Goal: Task Accomplishment & Management: Complete application form

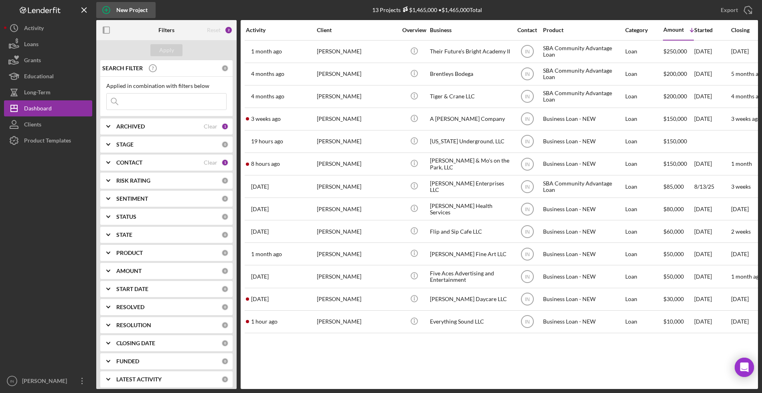
click at [134, 10] on div "New Project" at bounding box center [131, 10] width 31 height 16
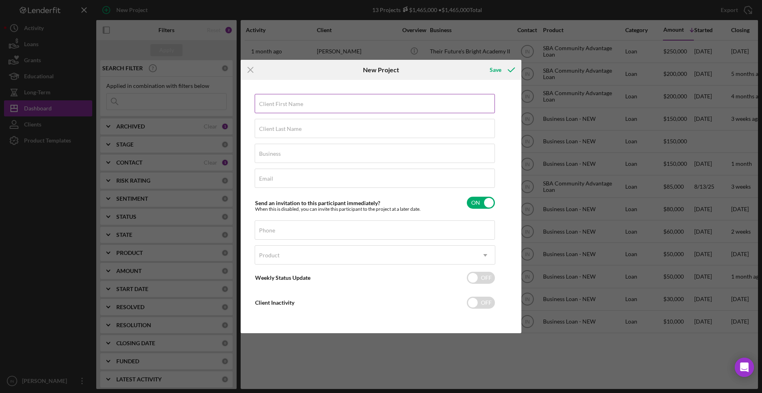
click at [358, 113] on input "Client First Name" at bounding box center [375, 103] width 240 height 19
type input "[PERSON_NAME]"
type input "[PERSON_NAME] Cleaning Solutions LLC"
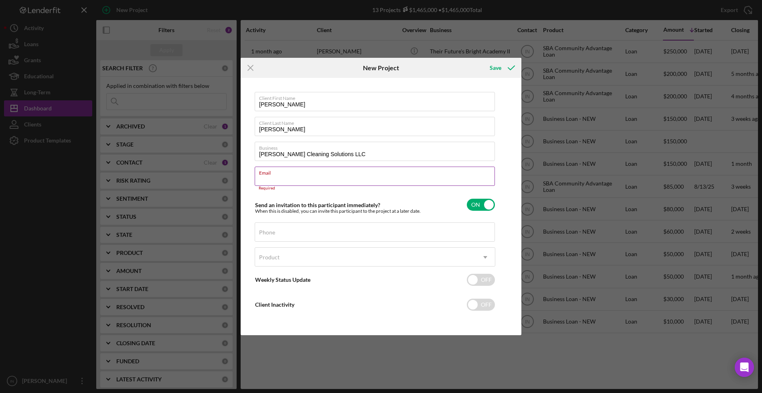
paste input "[EMAIL_ADDRESS][DOMAIN_NAME]"
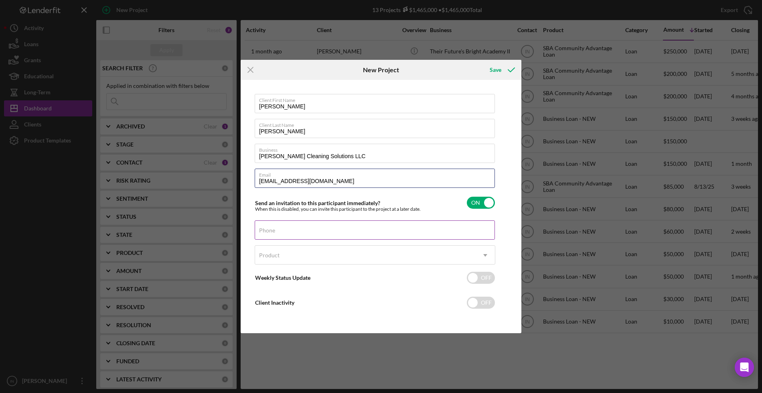
type input "[EMAIL_ADDRESS][DOMAIN_NAME]"
click at [297, 230] on div "Phone" at bounding box center [375, 230] width 241 height 20
paste input "[PHONE_NUMBER]"
type input "[PHONE_NUMBER]"
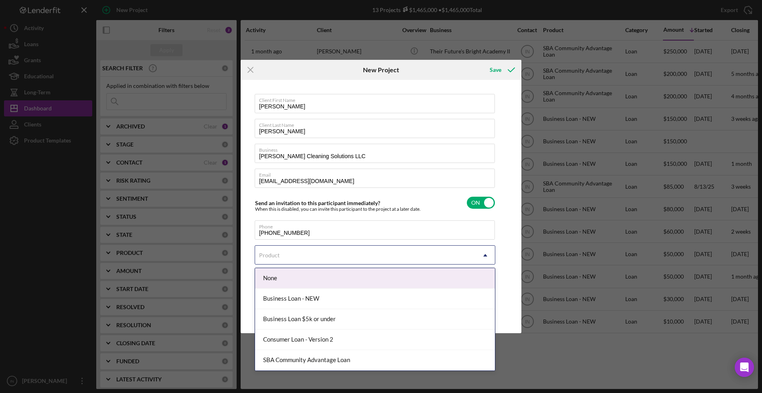
click at [320, 259] on div "Product" at bounding box center [365, 255] width 221 height 18
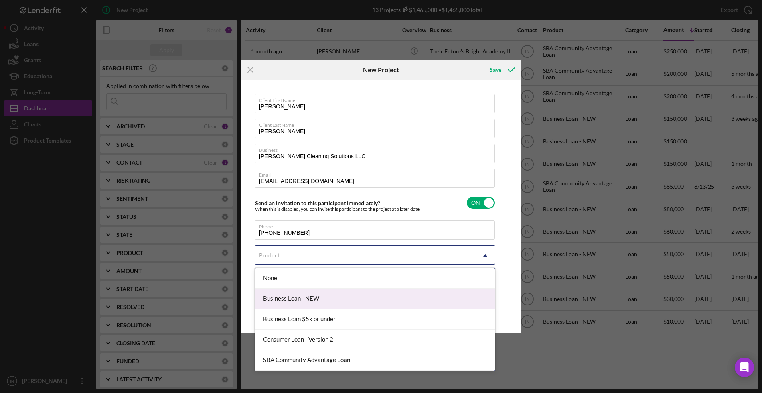
click at [322, 295] on div "Business Loan - NEW" at bounding box center [375, 298] width 240 height 20
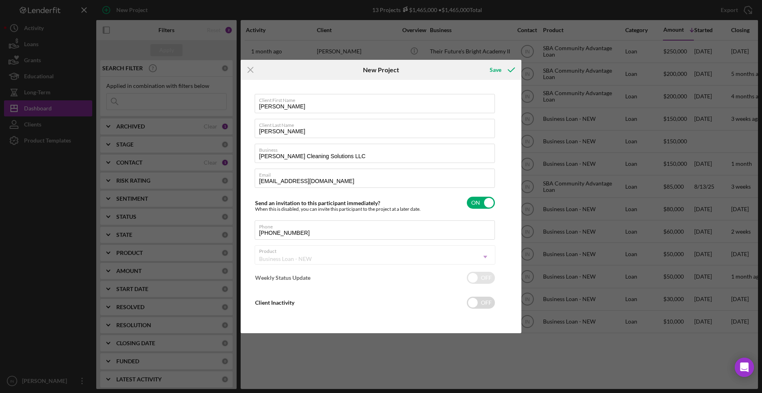
checkbox input "true"
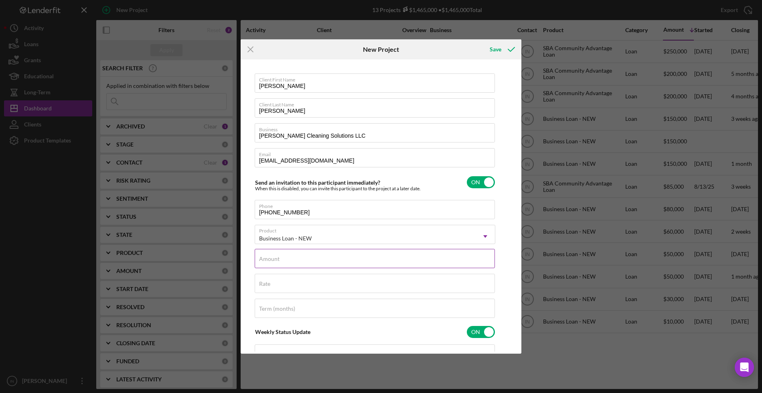
click at [316, 260] on input "Amount" at bounding box center [375, 258] width 240 height 19
type input "$10,000"
click at [289, 286] on input "Rate" at bounding box center [375, 282] width 240 height 19
click at [295, 314] on input "Term (months)" at bounding box center [375, 307] width 240 height 19
type input "12.000%"
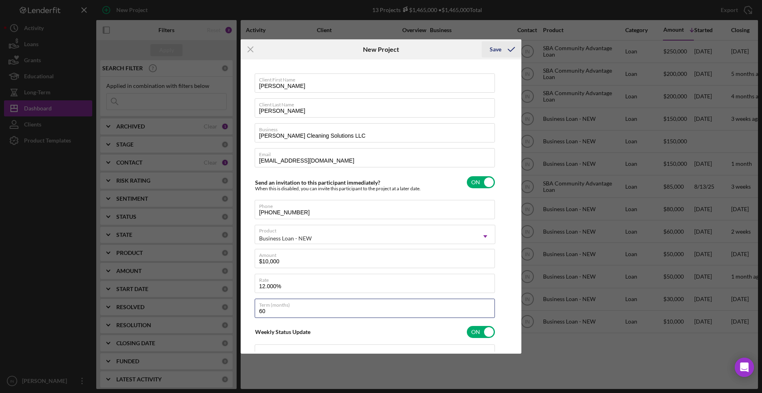
type input "60"
click at [496, 42] on div "Save" at bounding box center [496, 49] width 12 height 16
checkbox input "false"
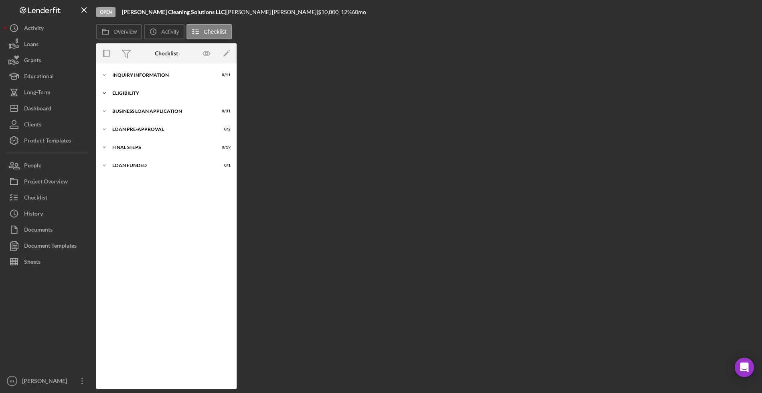
click at [156, 93] on div "ELIGIBILITY" at bounding box center [169, 93] width 114 height 5
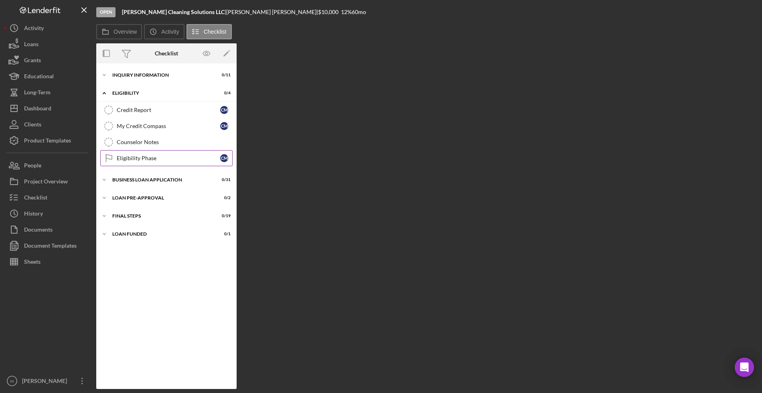
click at [164, 158] on div "Eligibility Phase" at bounding box center [168, 158] width 103 height 6
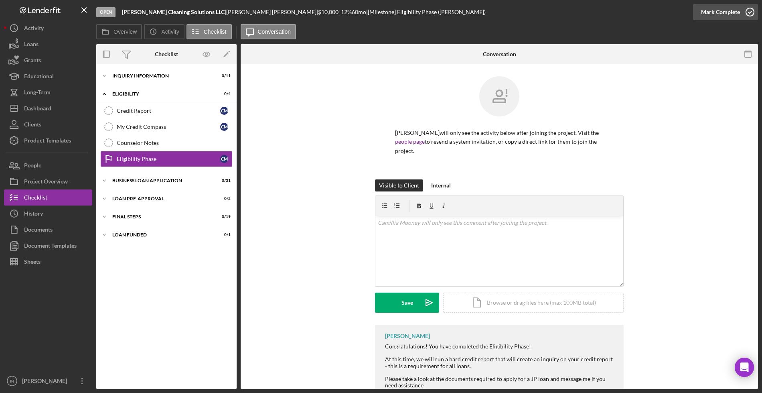
click at [734, 6] on div "Mark Complete" at bounding box center [720, 12] width 39 height 16
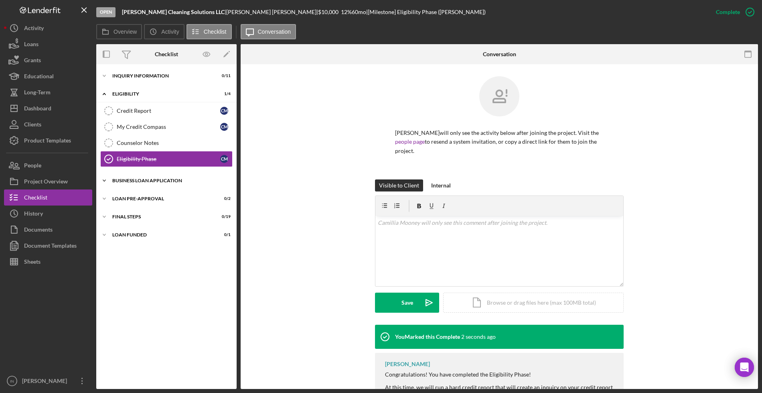
click at [181, 181] on div "BUSINESS LOAN APPLICATION" at bounding box center [169, 180] width 114 height 5
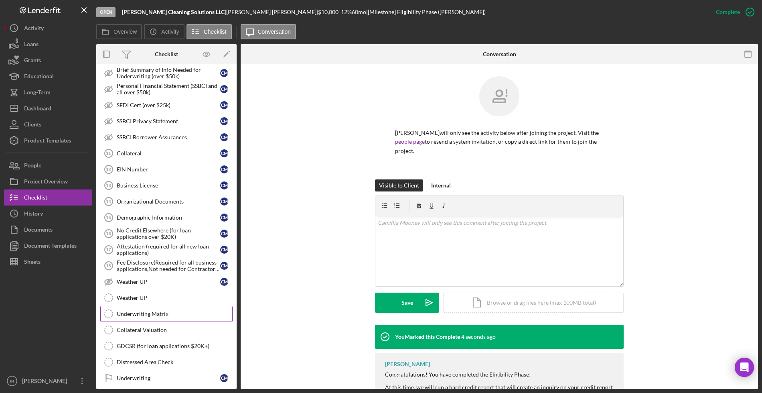
scroll to position [360, 0]
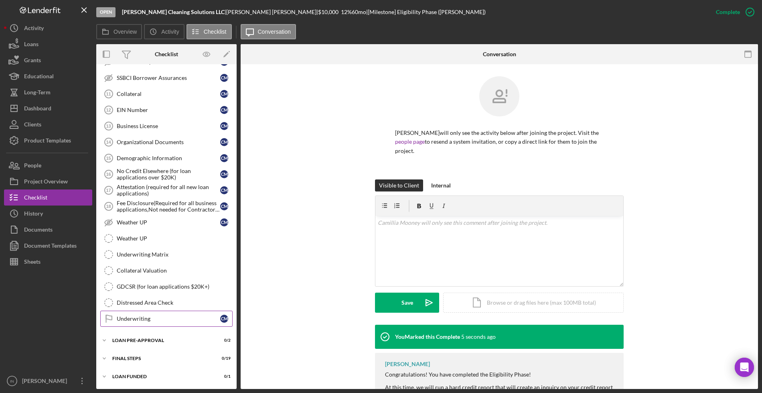
click at [156, 322] on link "Underwriting Underwriting C M" at bounding box center [166, 318] width 132 height 16
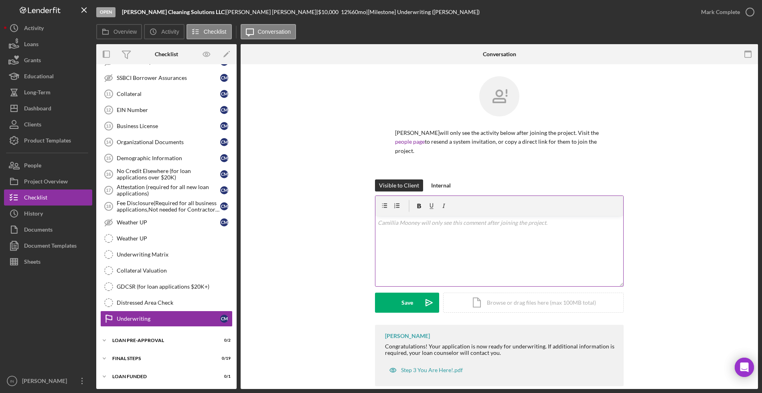
scroll to position [360, 0]
click at [743, 20] on div "Mark Complete" at bounding box center [725, 12] width 65 height 24
click at [743, 9] on icon "button" at bounding box center [750, 12] width 20 height 20
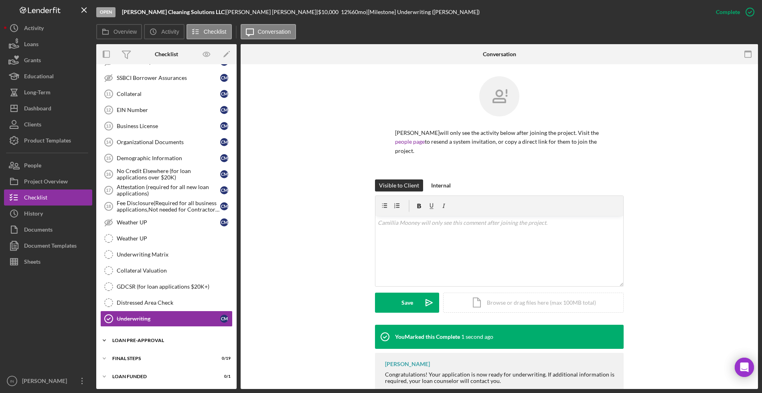
click at [160, 335] on div "Icon/Expander LOAN PRE-APPROVAL 0 / 2" at bounding box center [166, 340] width 140 height 16
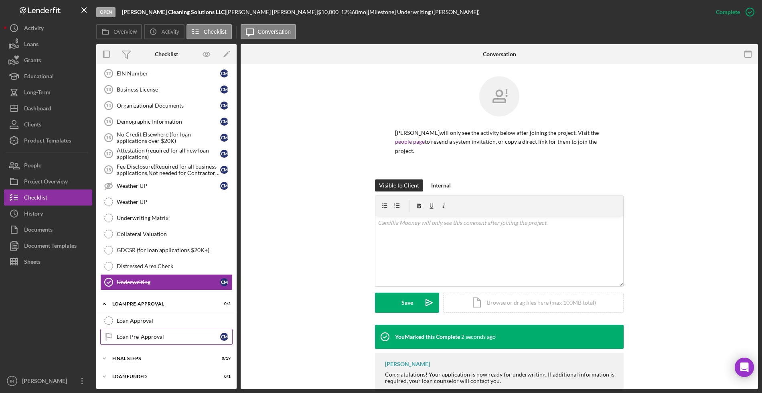
click at [162, 336] on div "Loan Pre-Approval" at bounding box center [168, 336] width 103 height 6
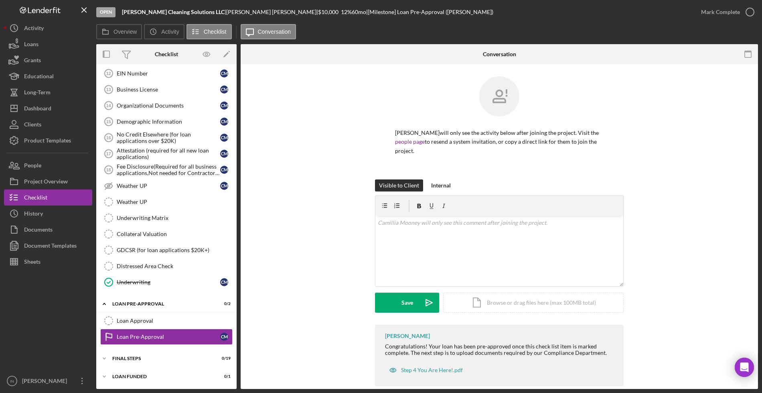
scroll to position [397, 0]
click at [741, 15] on icon "button" at bounding box center [750, 12] width 20 height 20
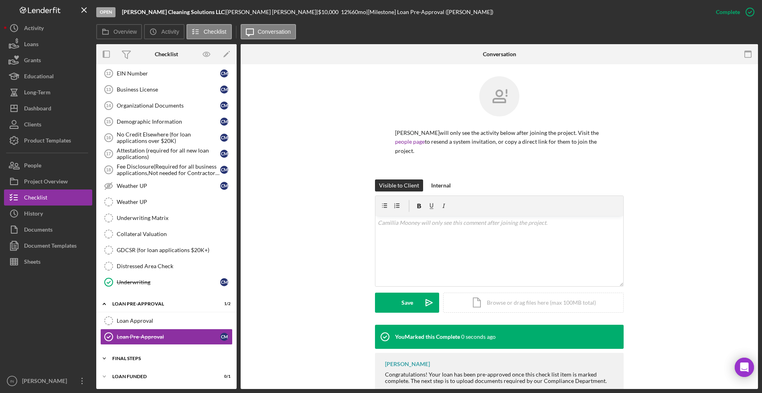
click at [127, 358] on div "FINAL STEPS" at bounding box center [169, 358] width 114 height 5
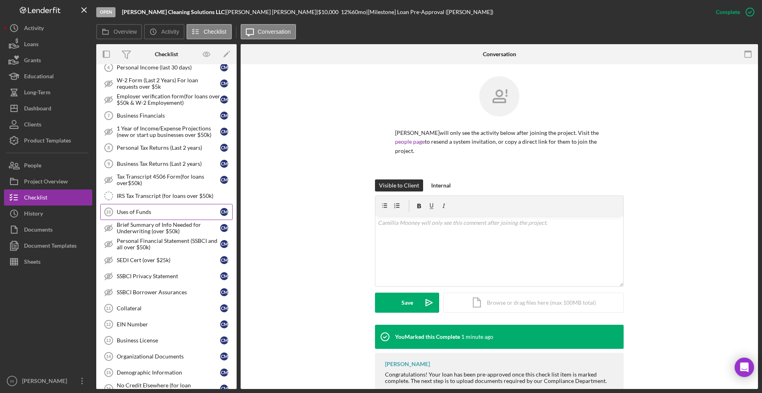
scroll to position [96, 0]
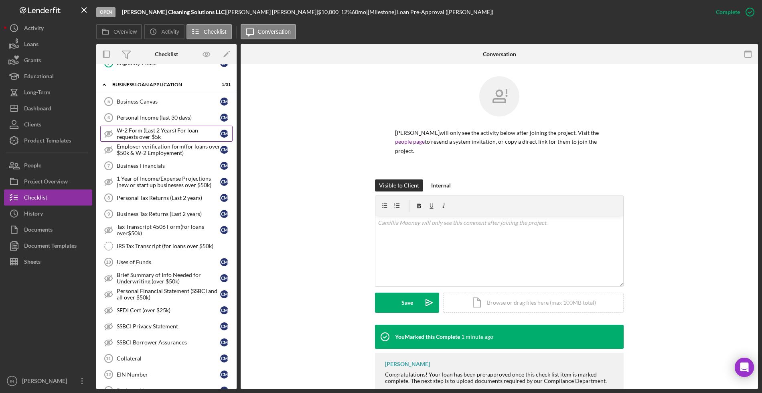
click at [173, 130] on div "W-2 Form (Last 2 Years) For loan requests over $5k" at bounding box center [168, 133] width 103 height 13
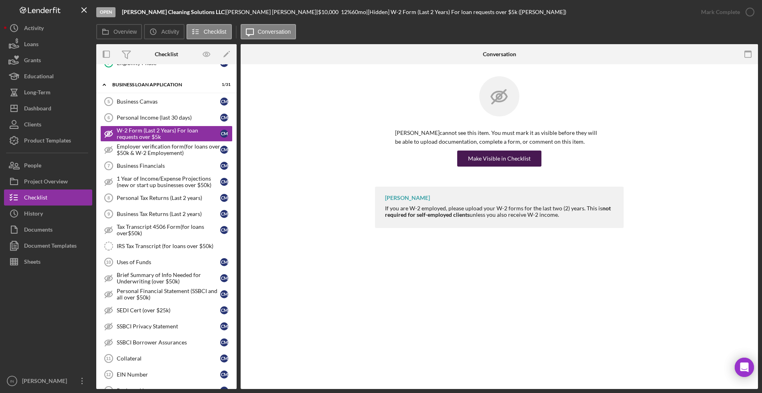
click at [519, 158] on div "Make Visible in Checklist" at bounding box center [499, 158] width 63 height 16
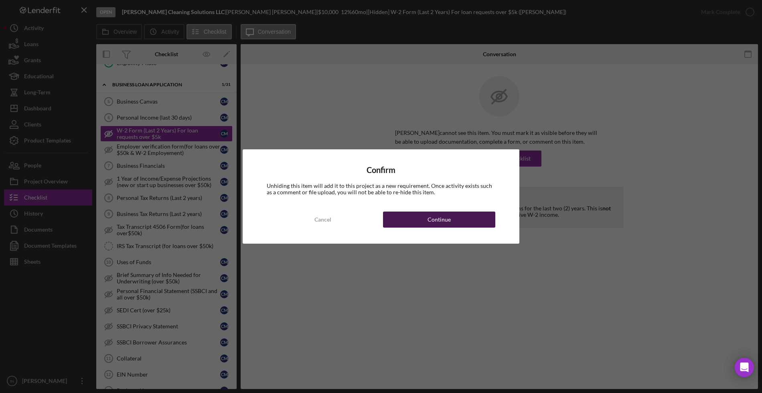
click at [440, 221] on div "Continue" at bounding box center [438, 219] width 23 height 16
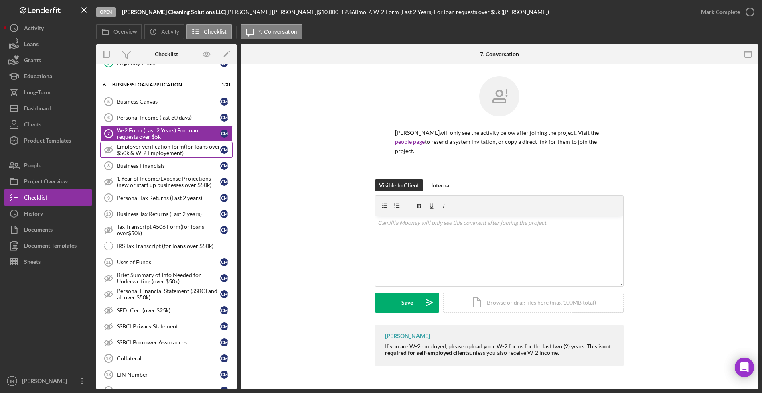
click at [150, 149] on div "Employer verification form(for loans over $50k & W-2 Employement)" at bounding box center [168, 149] width 103 height 13
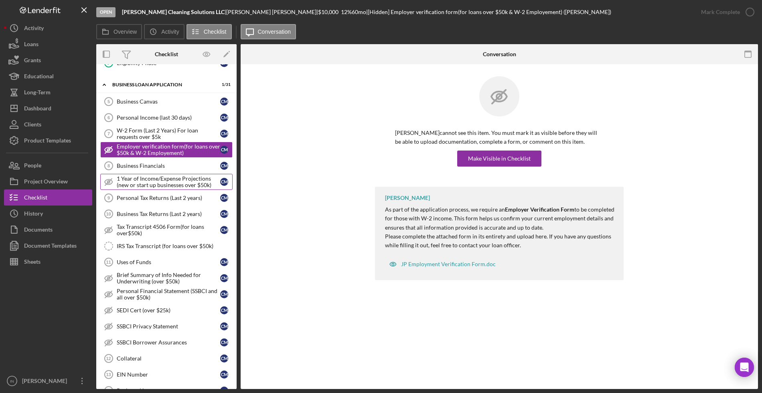
click at [172, 184] on div "1 Year of Income/Expense Projections (new or start up businesses over $50k)" at bounding box center [168, 181] width 103 height 13
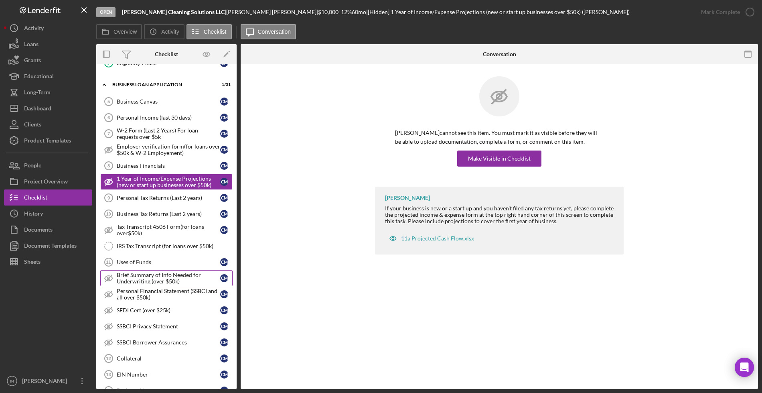
click at [172, 278] on div "Brief Summary of Info Needed for Underwriting (over $50k)" at bounding box center [168, 277] width 103 height 13
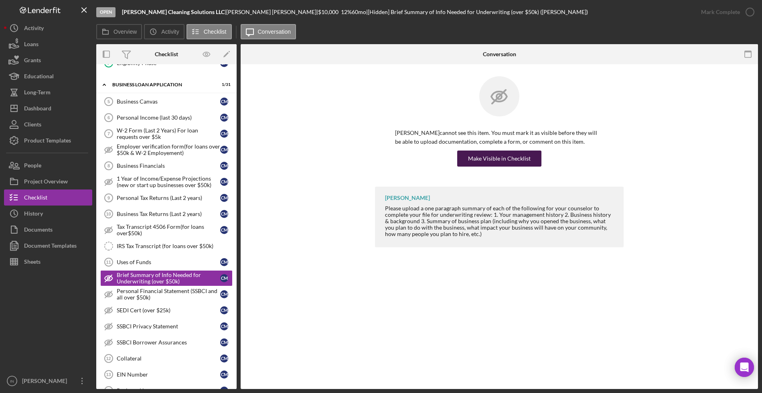
click at [508, 160] on div "Make Visible in Checklist" at bounding box center [499, 158] width 63 height 16
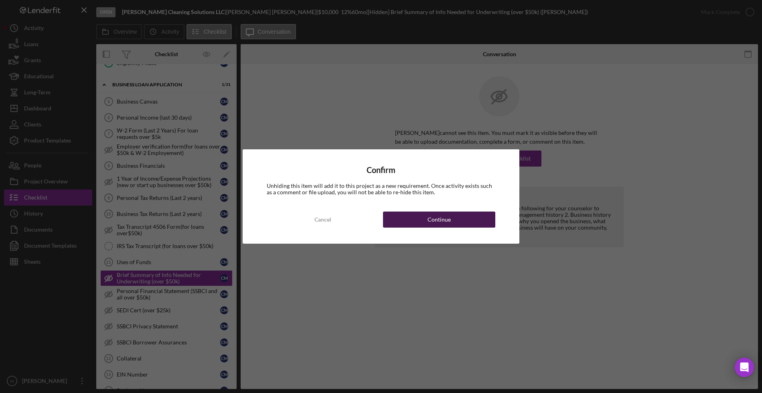
click at [456, 220] on button "Continue" at bounding box center [439, 219] width 112 height 16
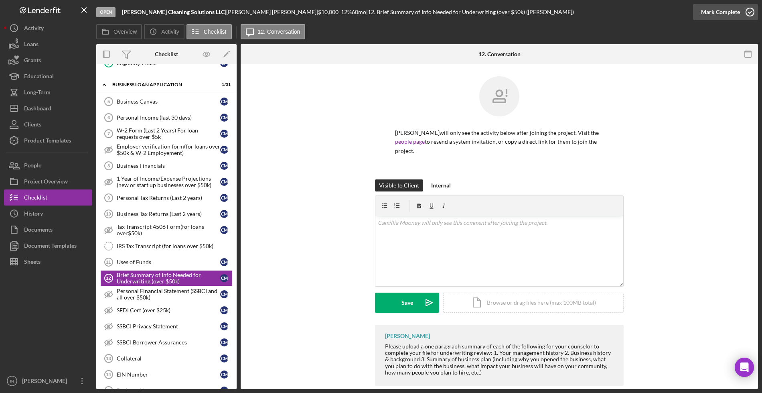
click at [729, 6] on div "Mark Complete" at bounding box center [720, 12] width 39 height 16
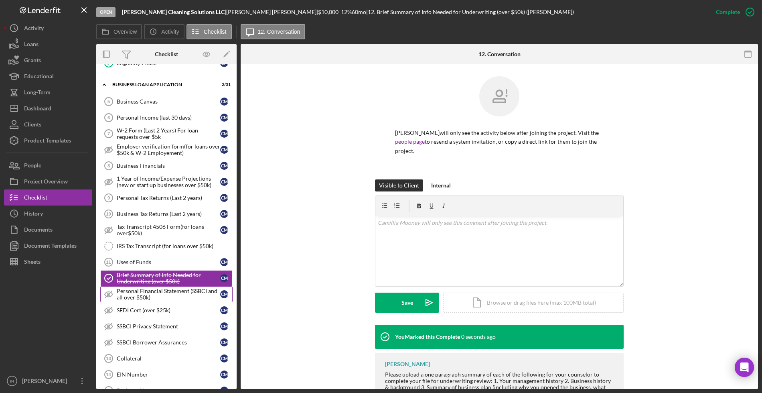
click at [155, 294] on div "Personal Financial Statement (SSBCI and all over $50k)" at bounding box center [168, 293] width 103 height 13
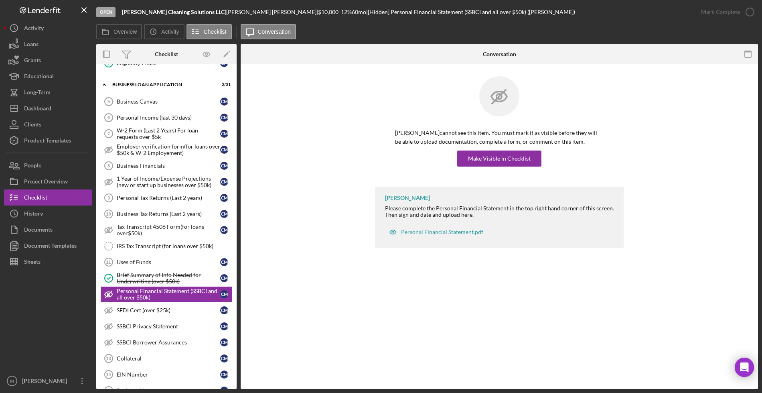
click at [508, 144] on p "[PERSON_NAME] cannot see this item. You must mark it as visible before they wil…" at bounding box center [499, 137] width 209 height 18
click at [510, 164] on div "Make Visible in Checklist" at bounding box center [499, 158] width 63 height 16
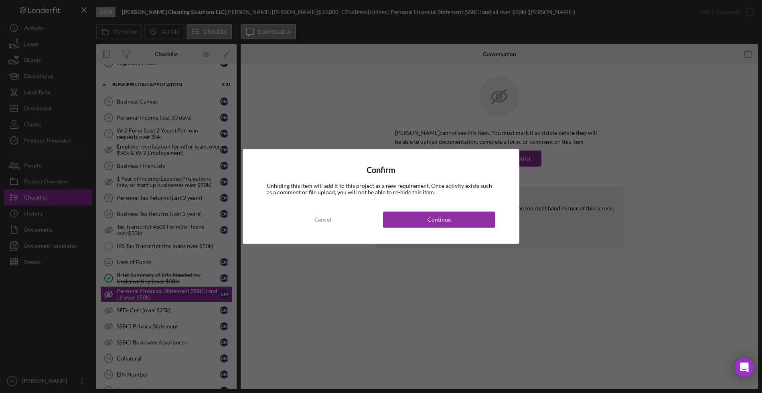
click at [439, 230] on div "Confirm Unhiding this item will add it to this project as a new requirement. On…" at bounding box center [381, 196] width 277 height 94
click at [442, 223] on div "Continue" at bounding box center [438, 219] width 23 height 16
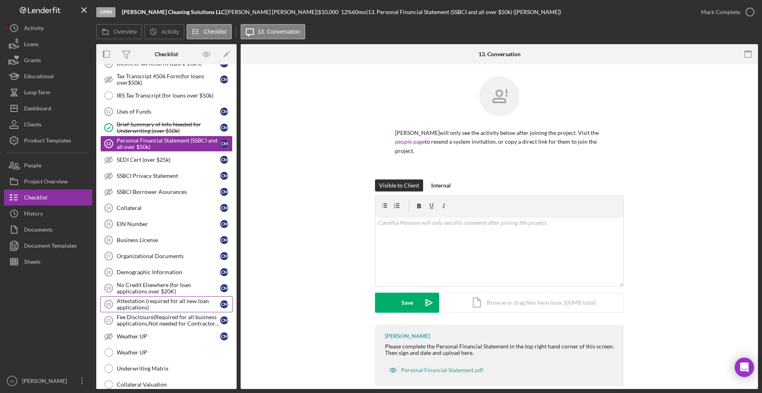
scroll to position [296, 0]
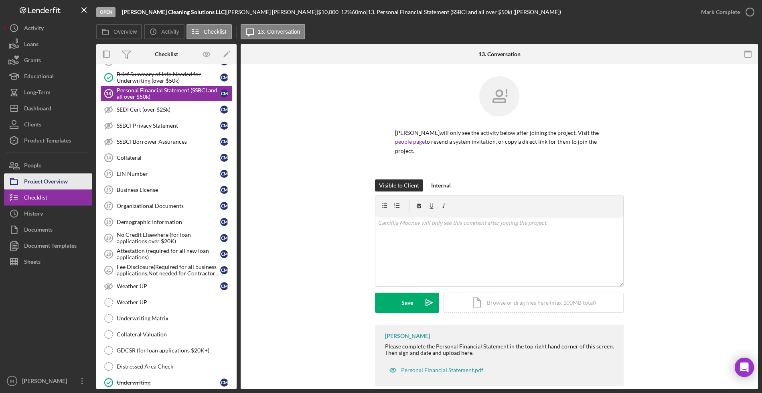
click at [54, 179] on div "Project Overview" at bounding box center [46, 182] width 44 height 18
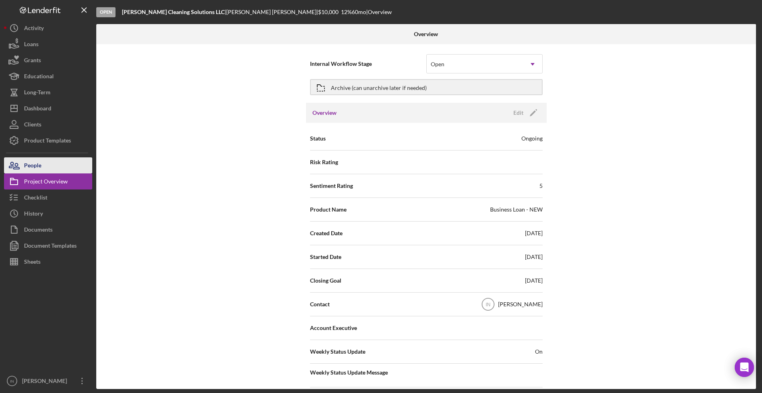
click at [53, 163] on button "People" at bounding box center [48, 165] width 88 height 16
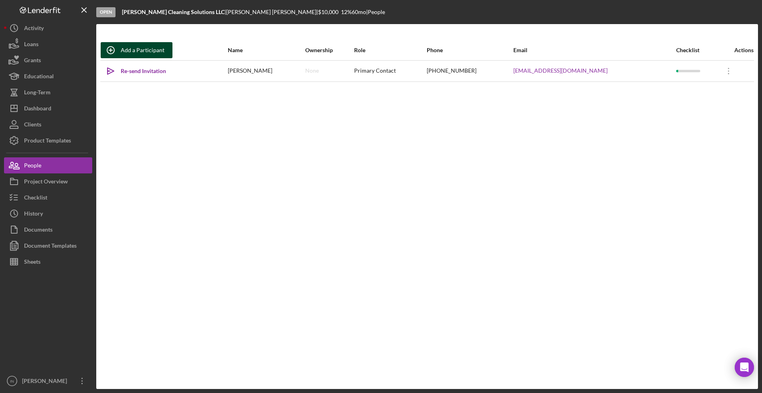
click at [143, 53] on div "Add a Participant" at bounding box center [143, 50] width 44 height 16
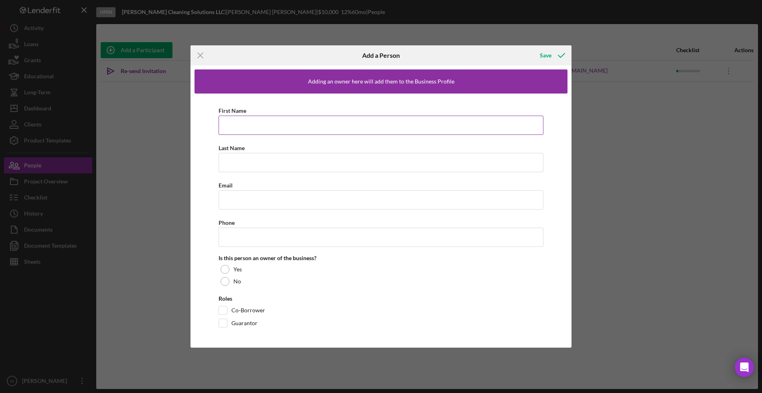
click at [271, 121] on input "First Name" at bounding box center [381, 124] width 325 height 19
type input "[PERSON_NAME]"
type input "[EMAIL_ADDRESS][DOMAIN_NAME]"
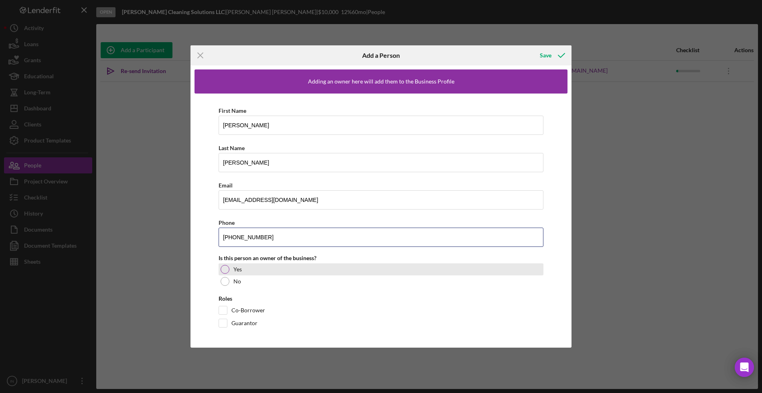
type input "[PHONE_NUMBER]"
click at [223, 268] on div at bounding box center [225, 269] width 9 height 9
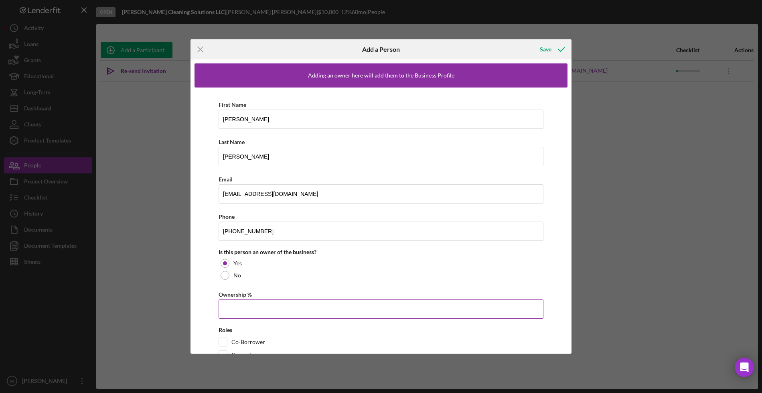
click at [231, 311] on input "Ownership %" at bounding box center [381, 308] width 325 height 19
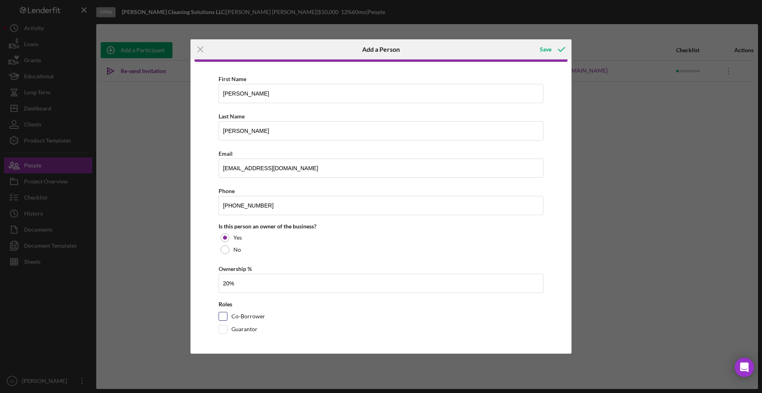
type input "20.00%"
click at [223, 312] on input "Co-Borrower" at bounding box center [223, 316] width 8 height 8
checkbox input "true"
click at [549, 49] on div "Save" at bounding box center [546, 49] width 12 height 16
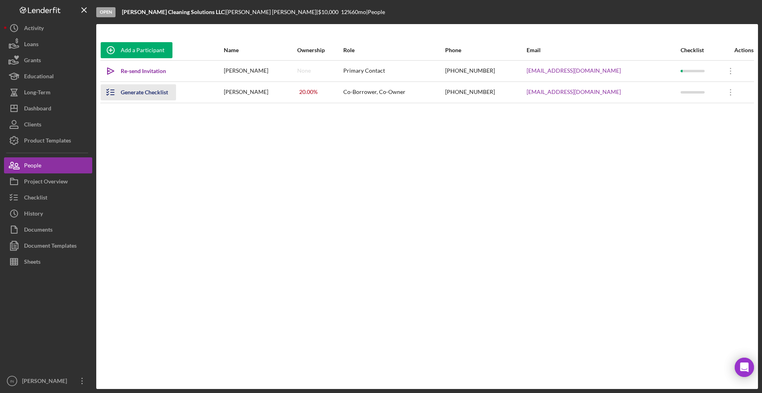
click at [150, 94] on div "Generate Checklist" at bounding box center [144, 92] width 47 height 16
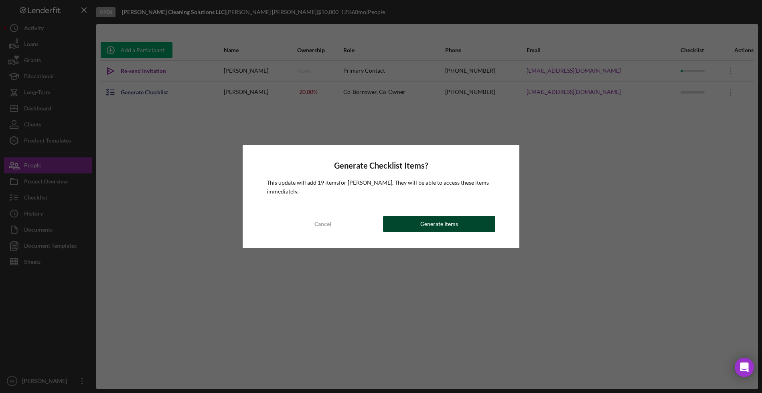
click at [418, 229] on button "Generate Items" at bounding box center [439, 224] width 112 height 16
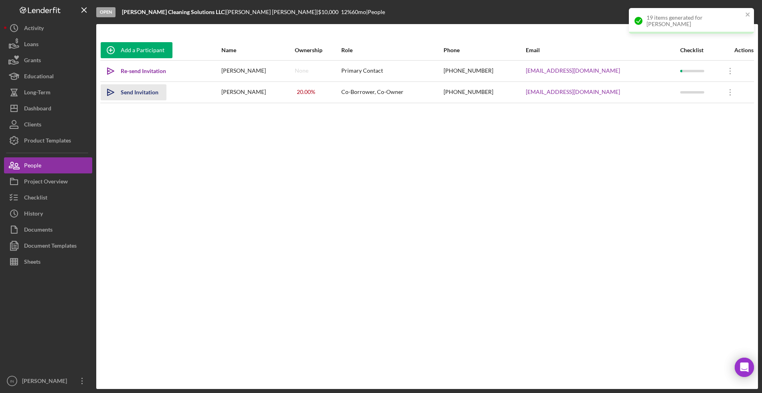
click at [137, 95] on div "Send Invitation" at bounding box center [140, 92] width 38 height 16
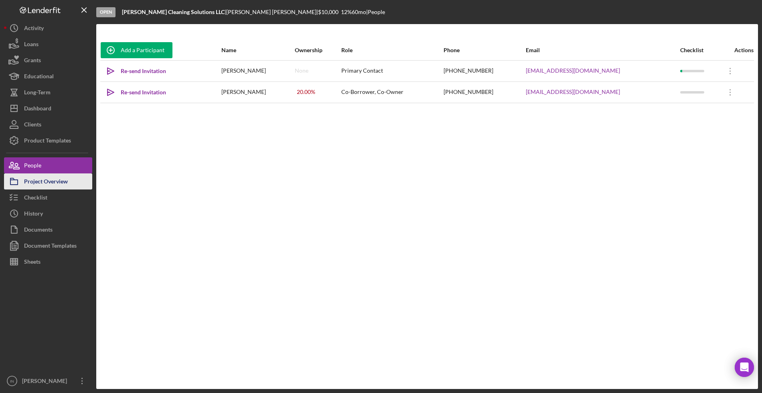
click at [68, 181] on button "Project Overview" at bounding box center [48, 181] width 88 height 16
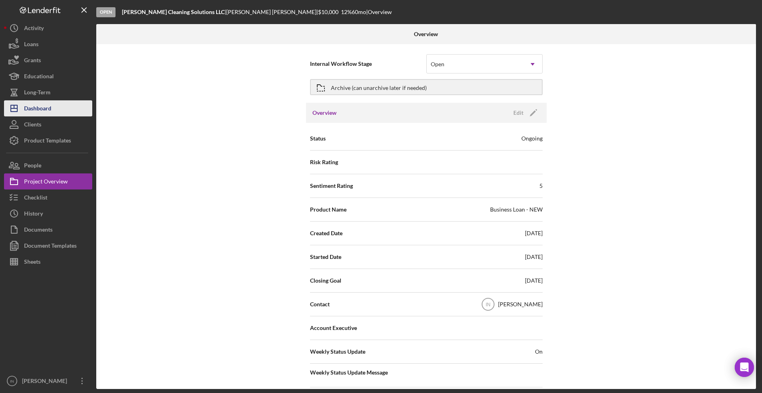
click at [45, 103] on div "Dashboard" at bounding box center [37, 109] width 27 height 18
